Goal: Information Seeking & Learning: Find specific fact

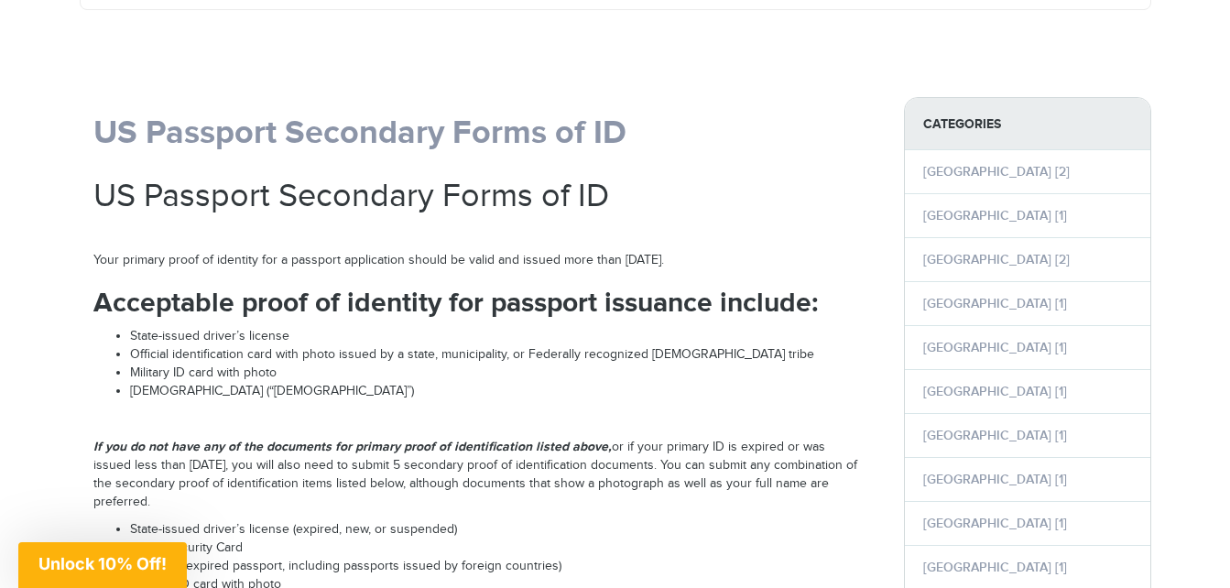
scroll to position [259, 0]
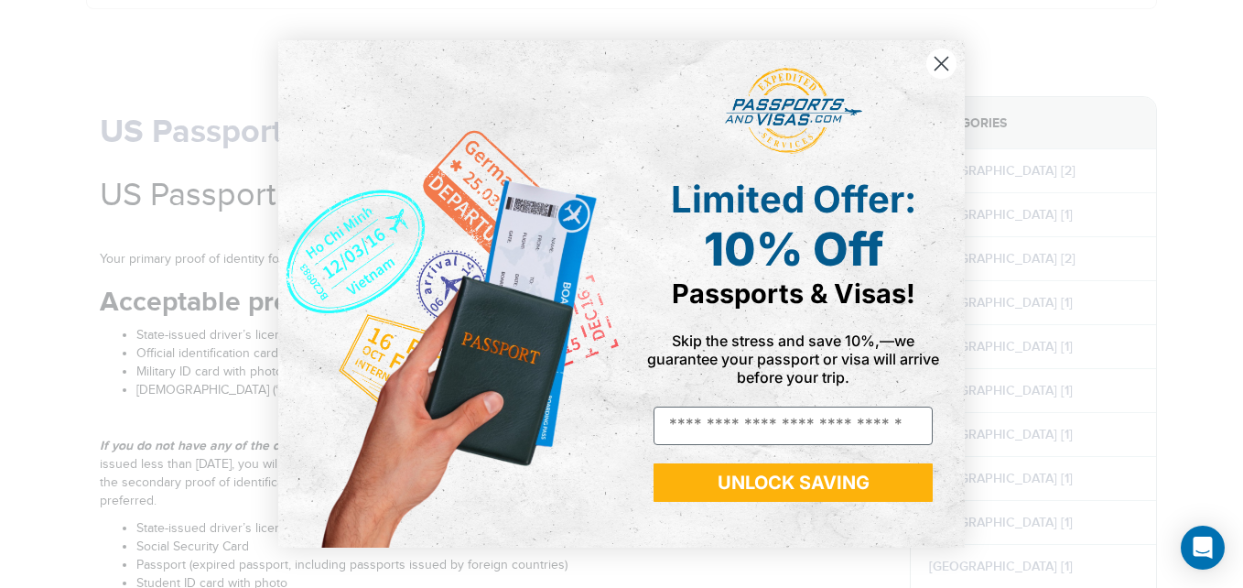
click at [935, 67] on circle "Close dialog" at bounding box center [941, 64] width 30 height 30
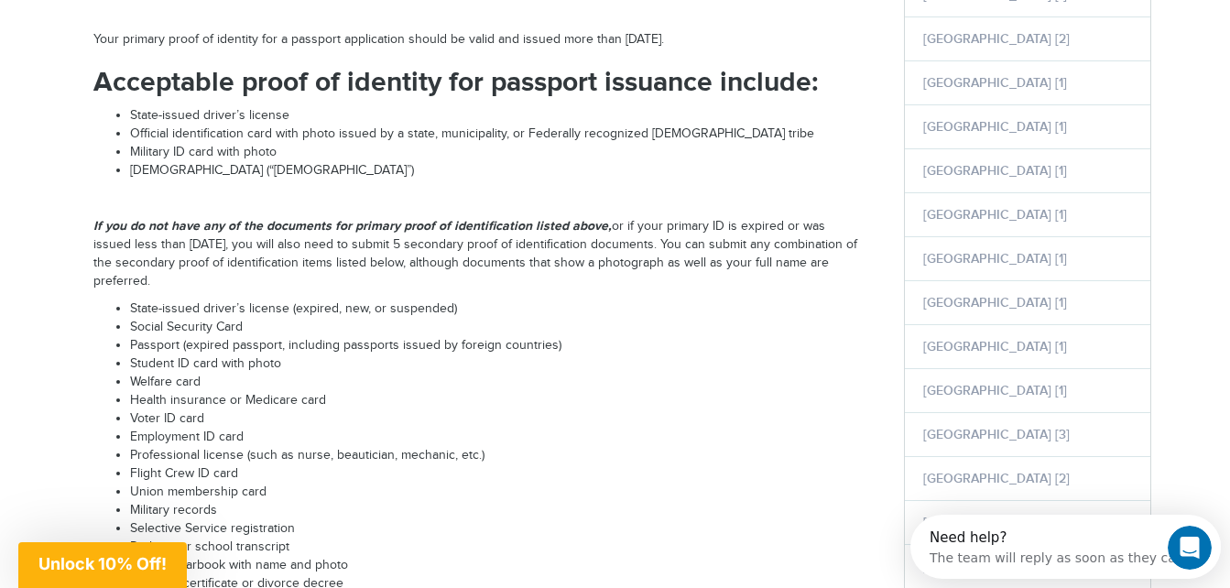
scroll to position [480, 0]
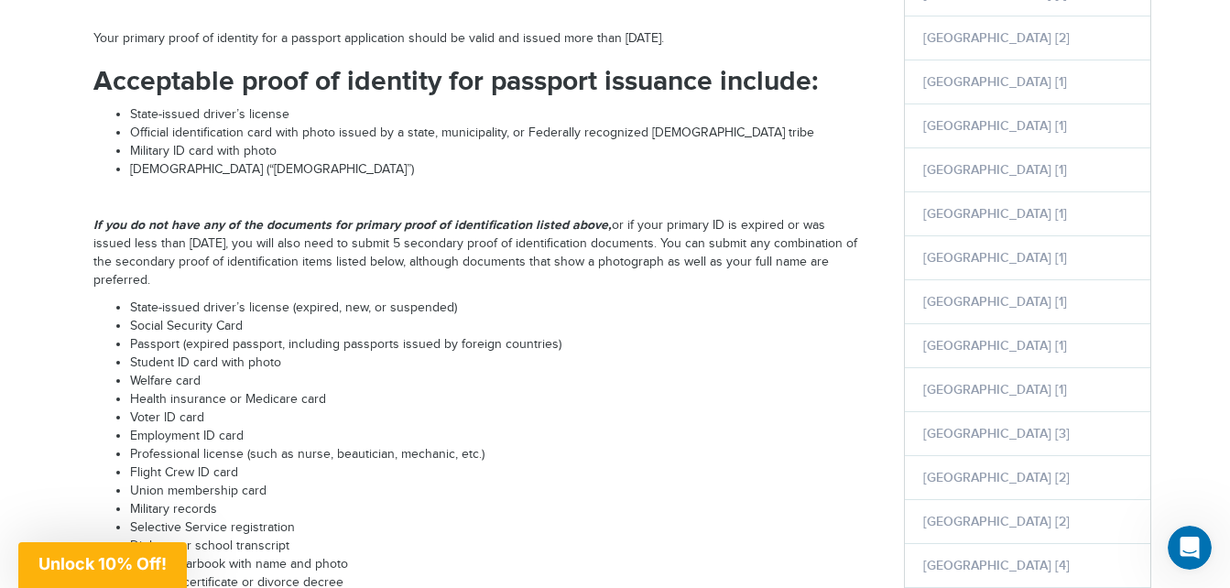
click at [295, 309] on li "State-issued driver’s license (expired, new, or suspended)" at bounding box center [496, 308] width 732 height 18
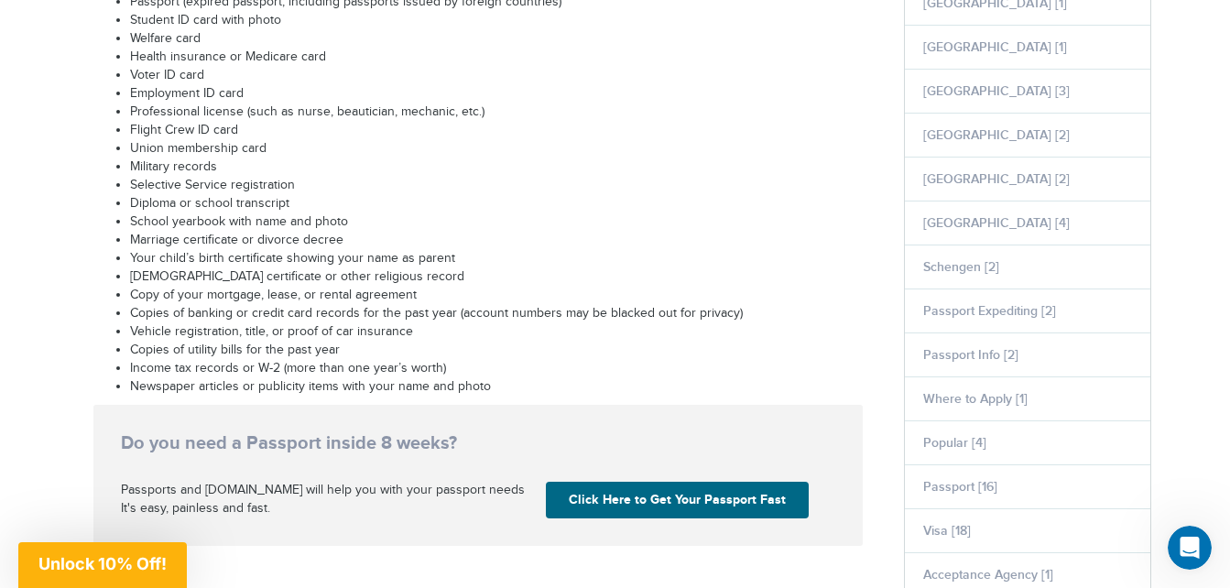
scroll to position [821, 0]
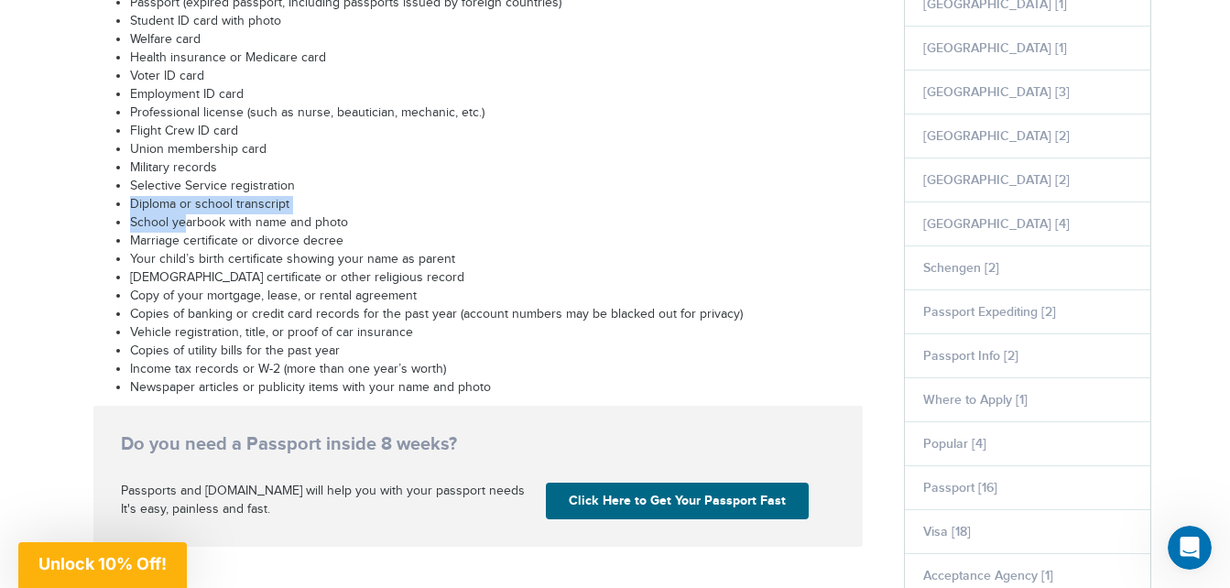
drag, startPoint x: 130, startPoint y: 205, endPoint x: 181, endPoint y: 212, distance: 51.8
click at [181, 212] on li "Diploma or school transcript" at bounding box center [496, 205] width 732 height 18
drag, startPoint x: 128, startPoint y: 203, endPoint x: 177, endPoint y: 210, distance: 48.9
click at [177, 210] on ul "State-issued driver’s license (expired, new, or suspended) Social Security Card…" at bounding box center [477, 177] width 769 height 439
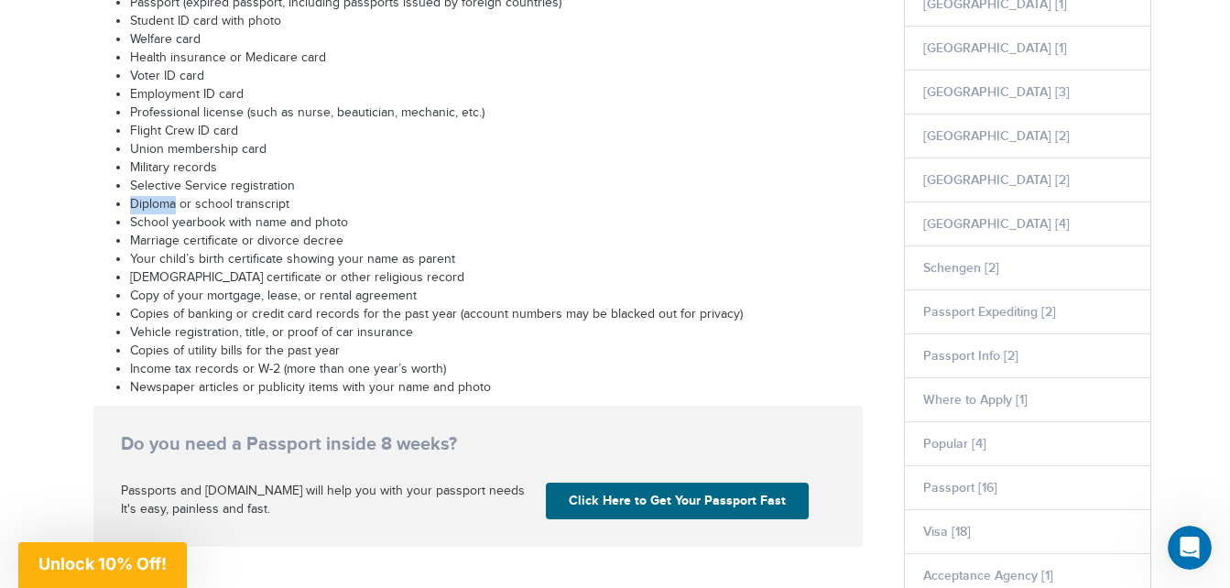
drag, startPoint x: 177, startPoint y: 210, endPoint x: 125, endPoint y: 201, distance: 52.8
click at [125, 201] on ul "State-issued driver’s license (expired, new, or suspended) Social Security Card…" at bounding box center [477, 177] width 769 height 439
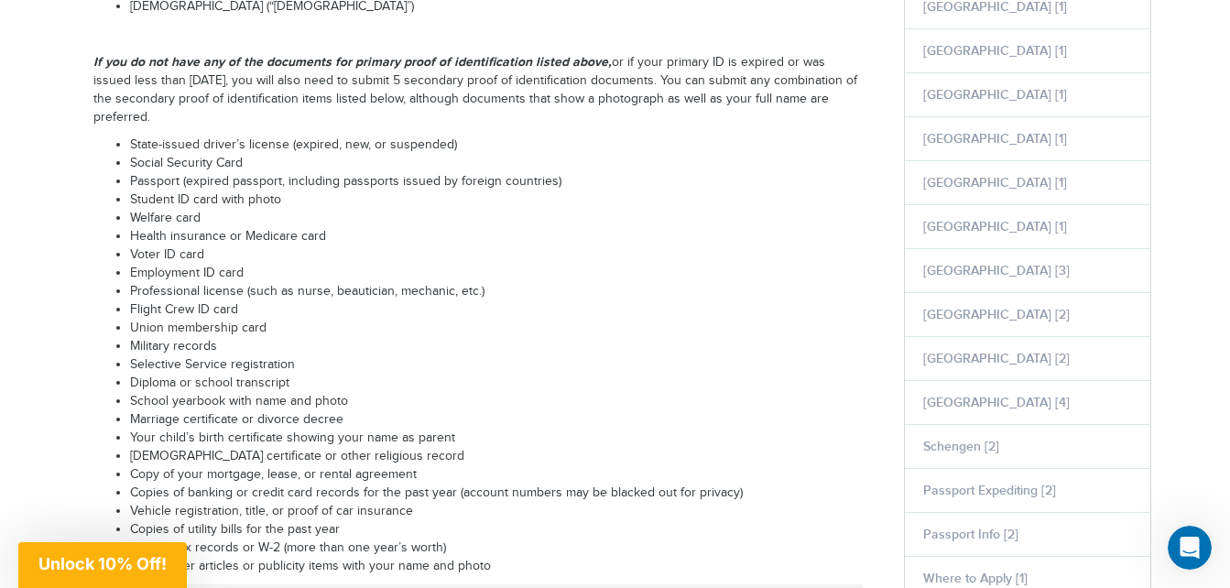
scroll to position [642, 0]
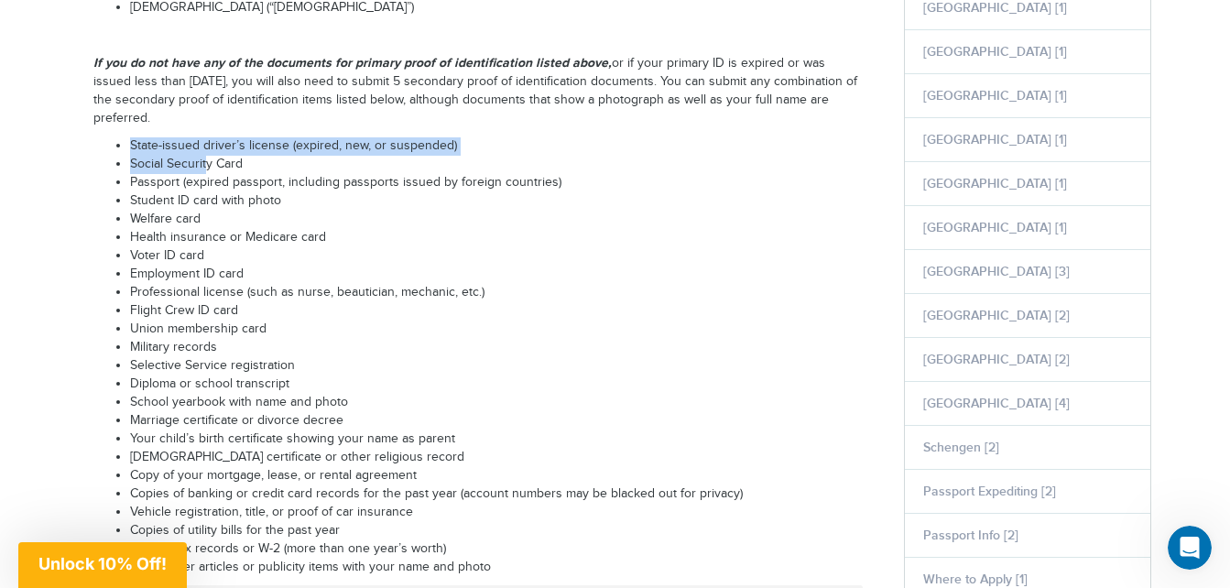
drag, startPoint x: 133, startPoint y: 148, endPoint x: 207, endPoint y: 162, distance: 75.4
click at [207, 162] on ul "State-issued driver’s license (expired, new, or suspended) Social Security Card…" at bounding box center [477, 356] width 769 height 439
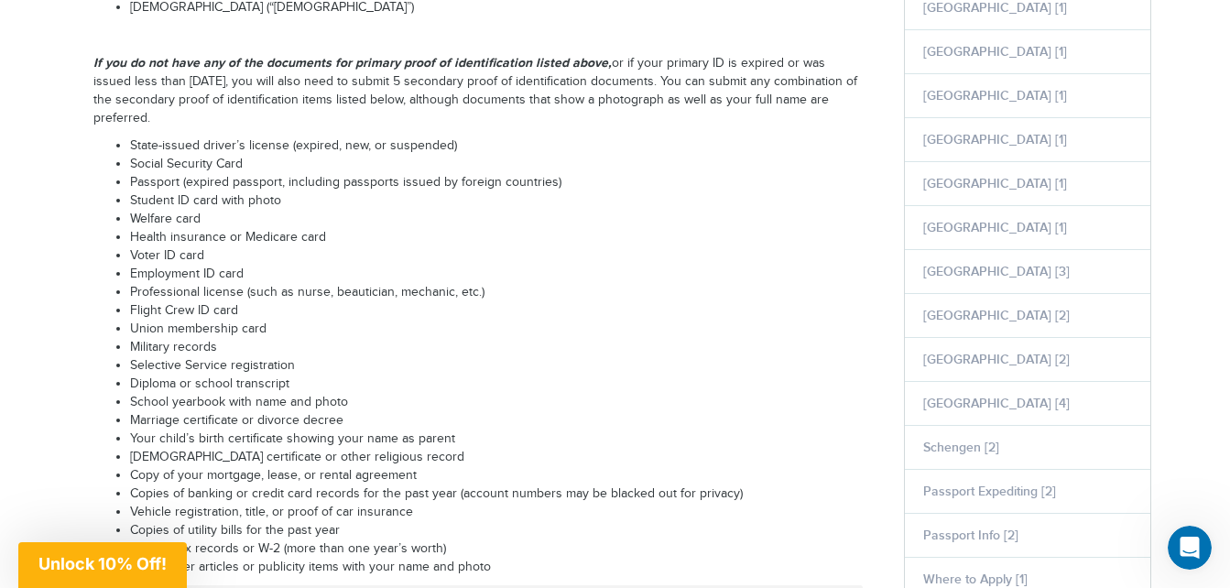
drag, startPoint x: 207, startPoint y: 162, endPoint x: 196, endPoint y: 212, distance: 51.5
click at [196, 212] on li "Welfare card" at bounding box center [496, 220] width 732 height 18
